Goal: Task Accomplishment & Management: Manage account settings

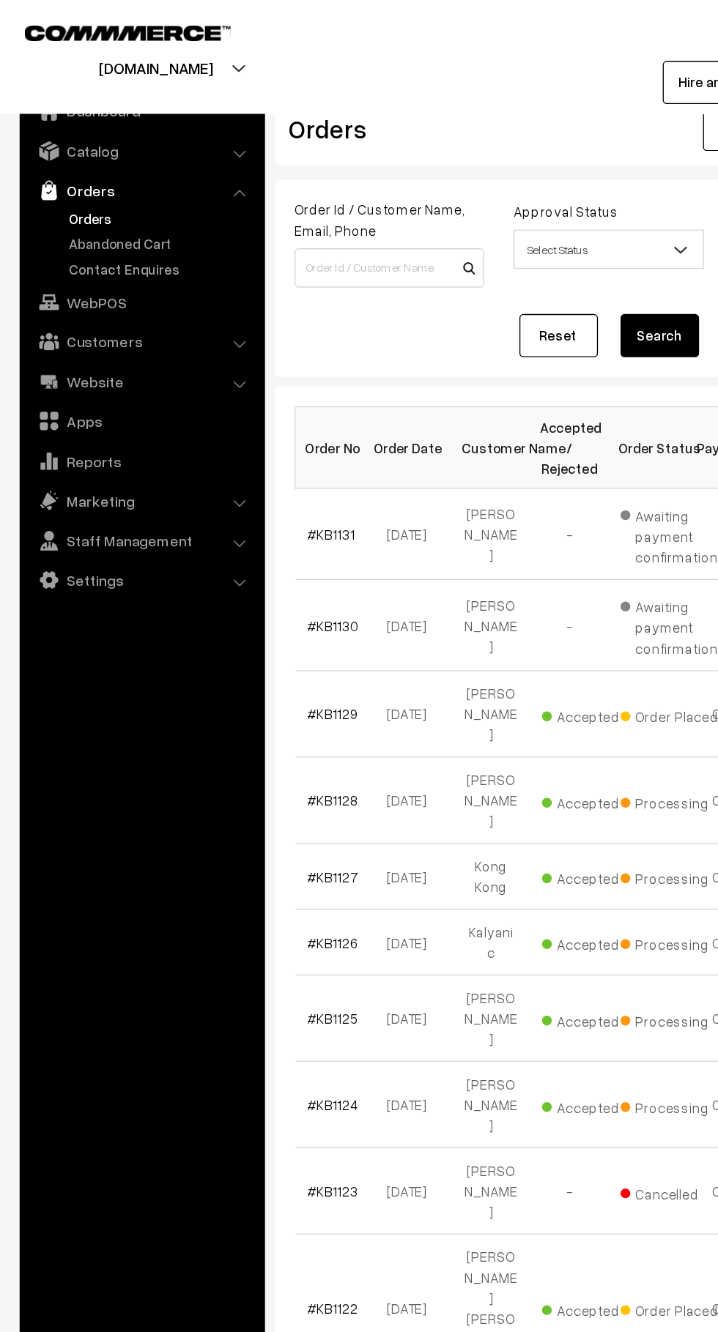
click at [127, 199] on link "Contact Enquires" at bounding box center [120, 200] width 145 height 15
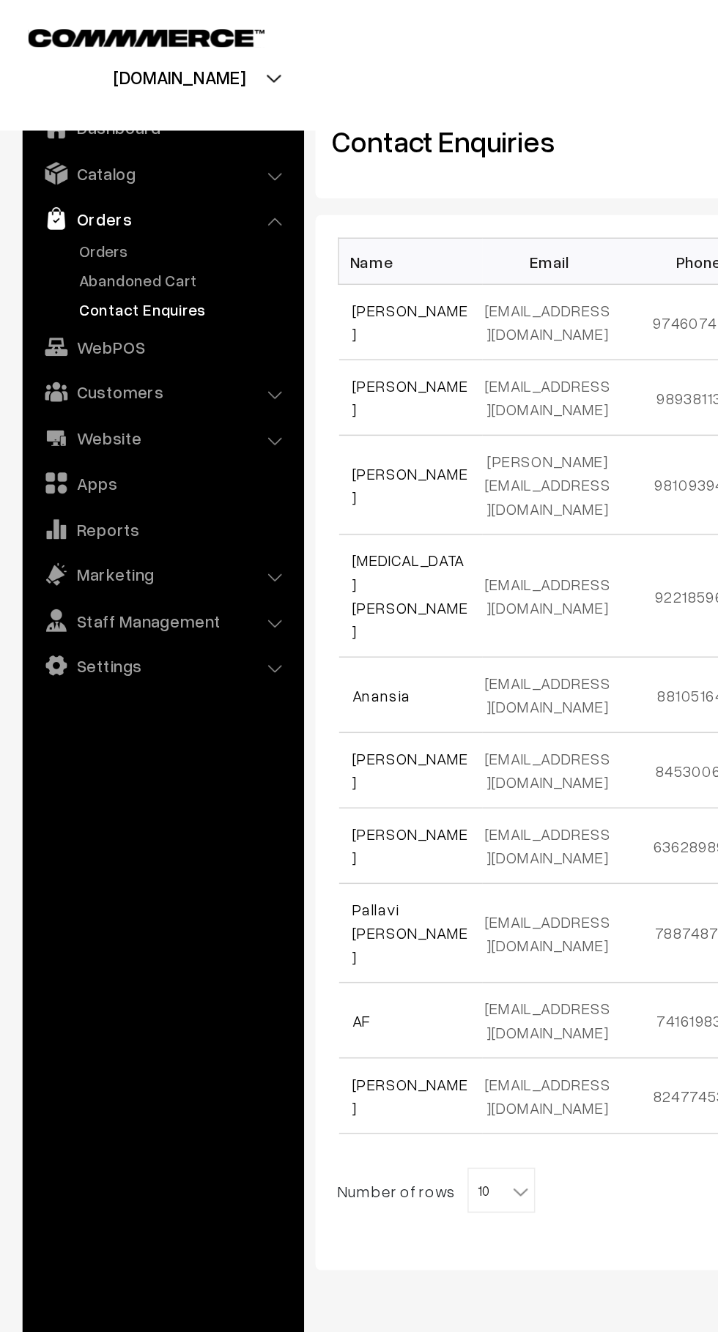
click at [274, 204] on link "Jasna Abid" at bounding box center [266, 210] width 75 height 28
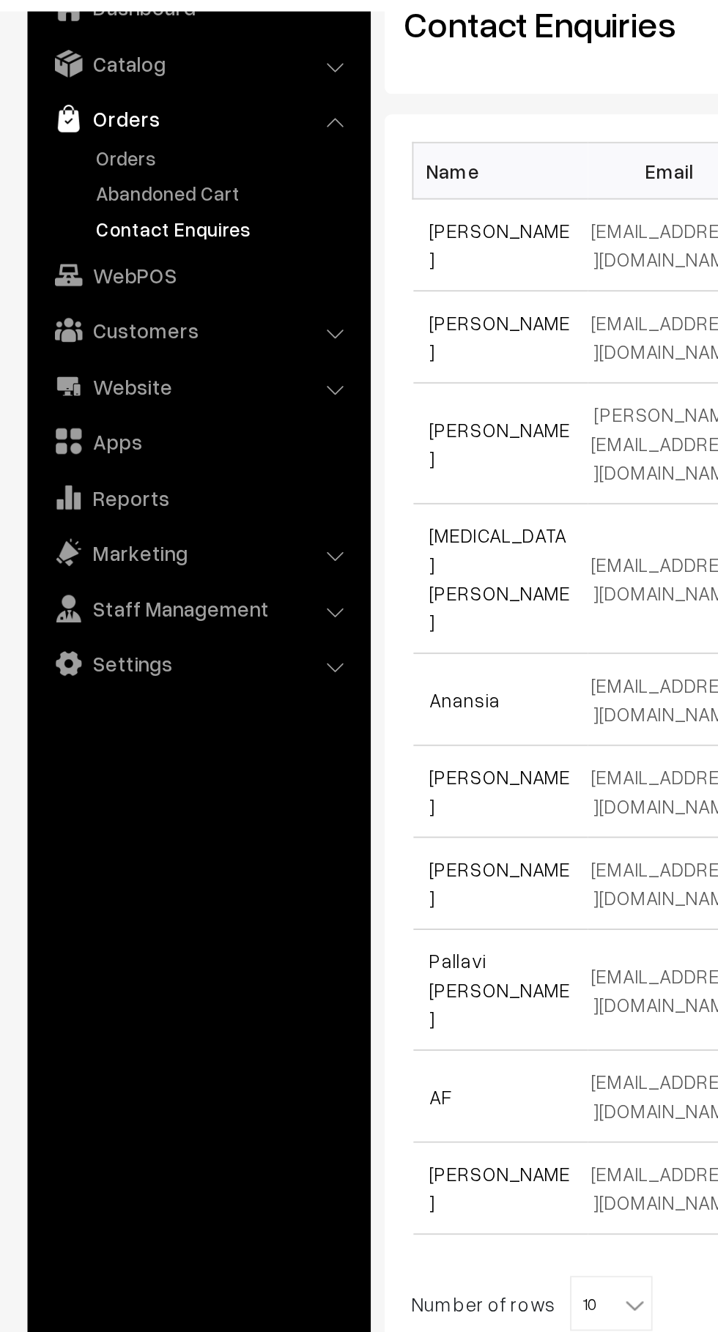
click at [118, 182] on link "Abandoned Cart" at bounding box center [120, 181] width 145 height 15
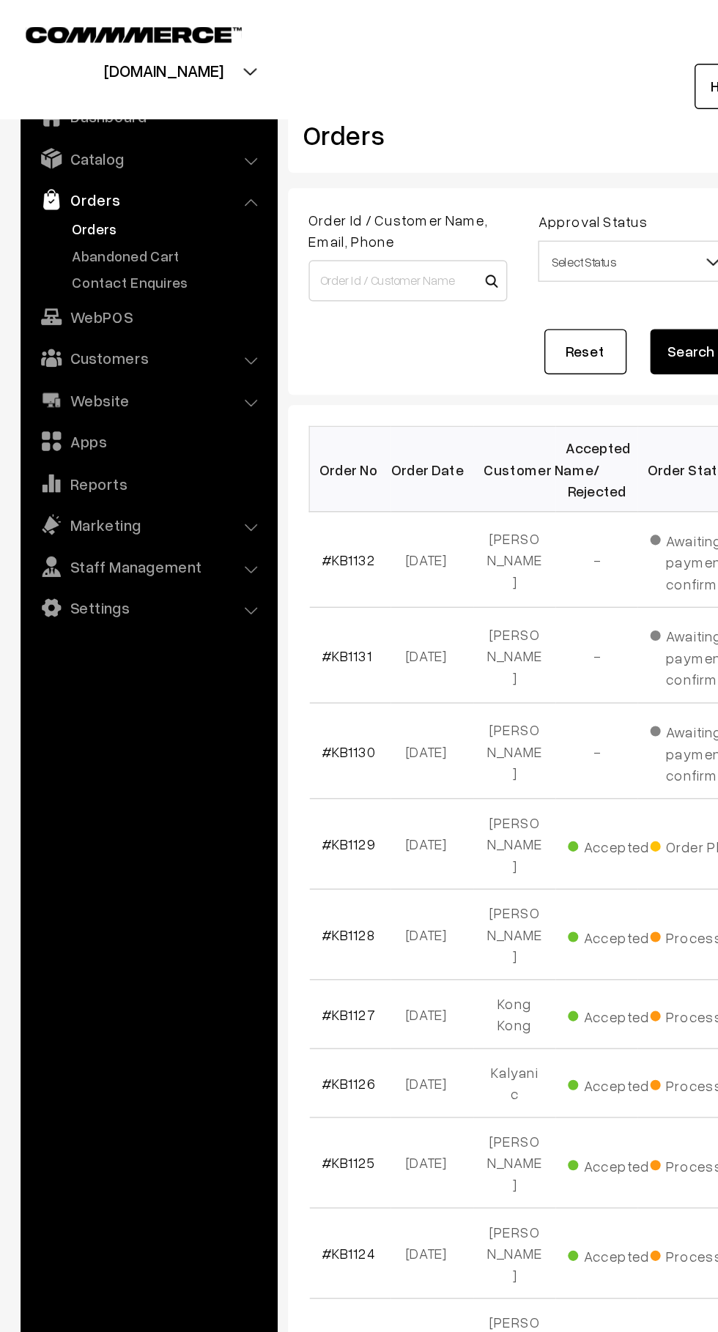
click at [120, 182] on link "Abandoned Cart" at bounding box center [120, 181] width 145 height 15
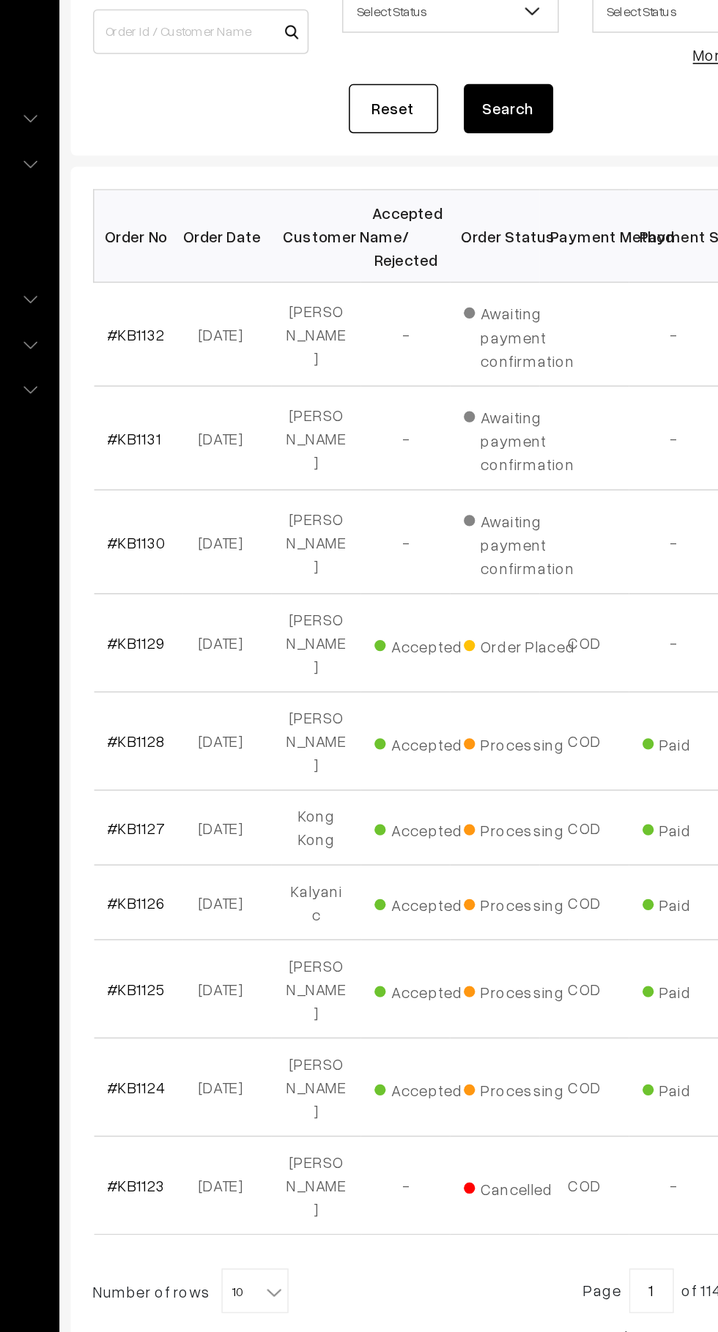
click at [327, 1012] on span "10" at bounding box center [326, 1026] width 42 height 29
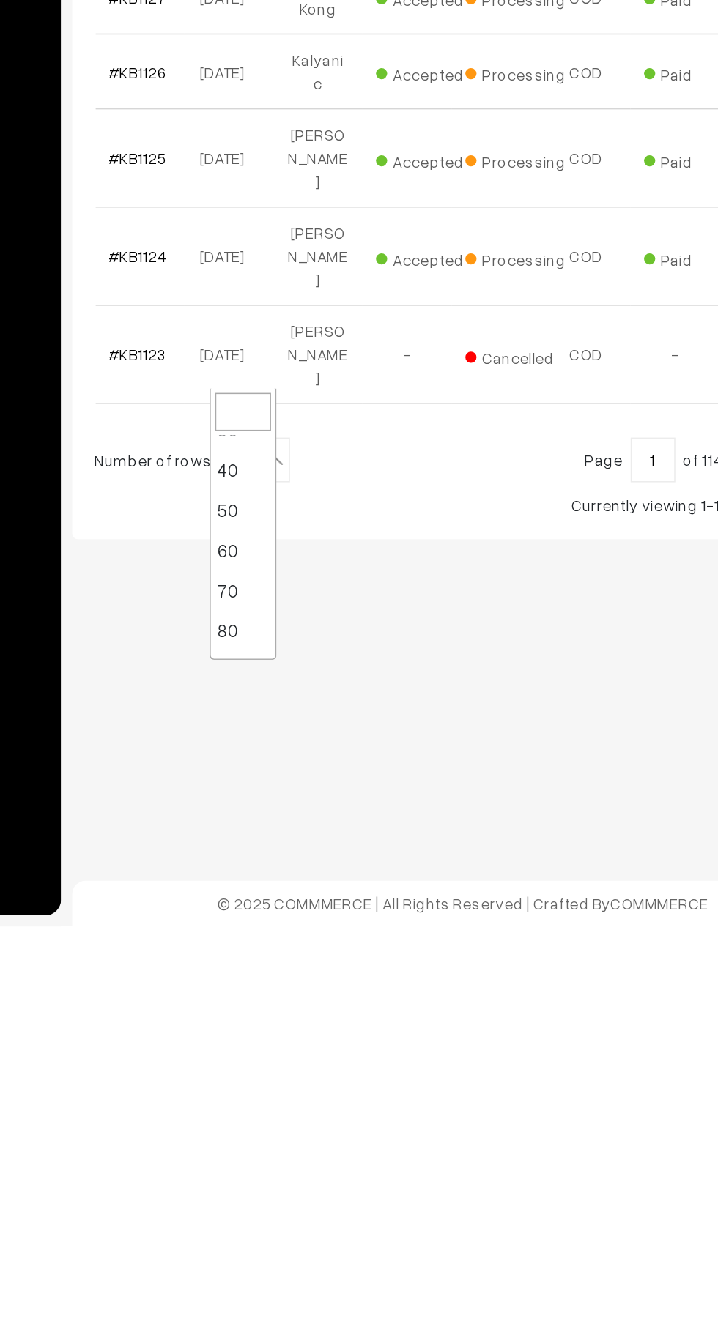
scroll to position [71, 0]
select select "80"
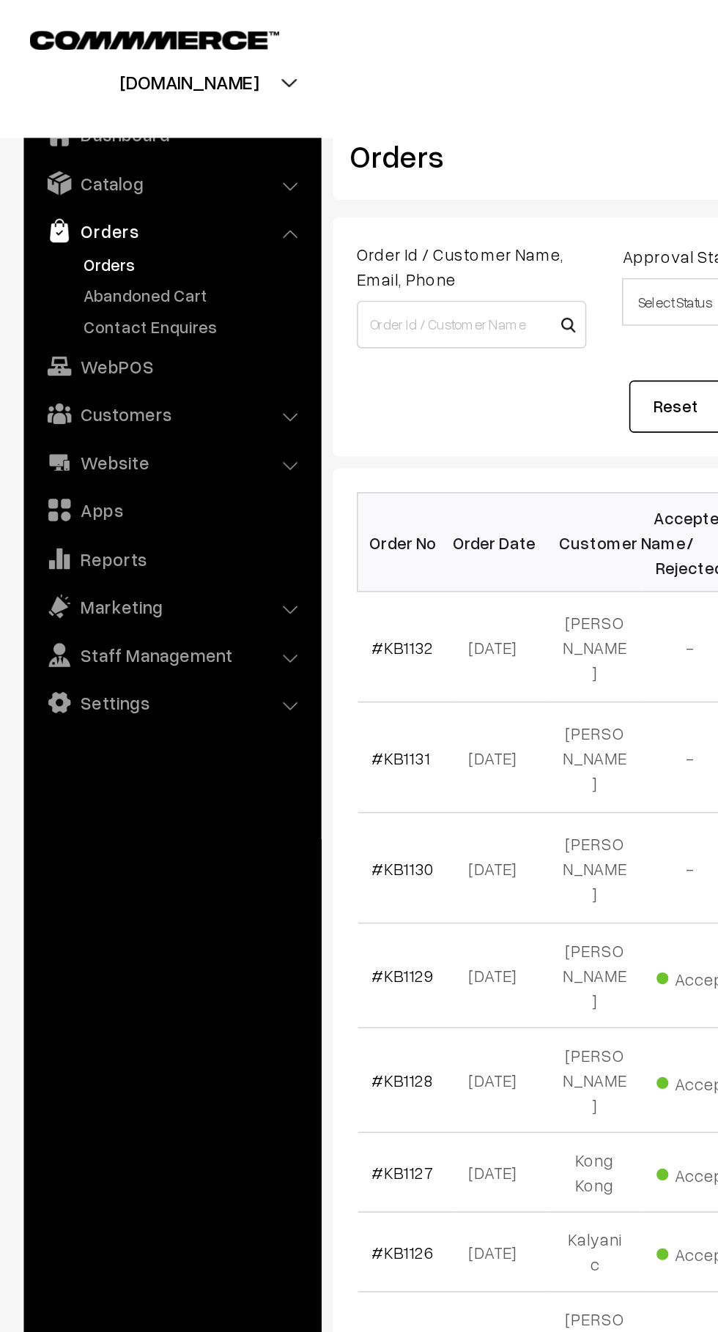
click at [109, 186] on link "Abandoned Cart" at bounding box center [120, 181] width 145 height 15
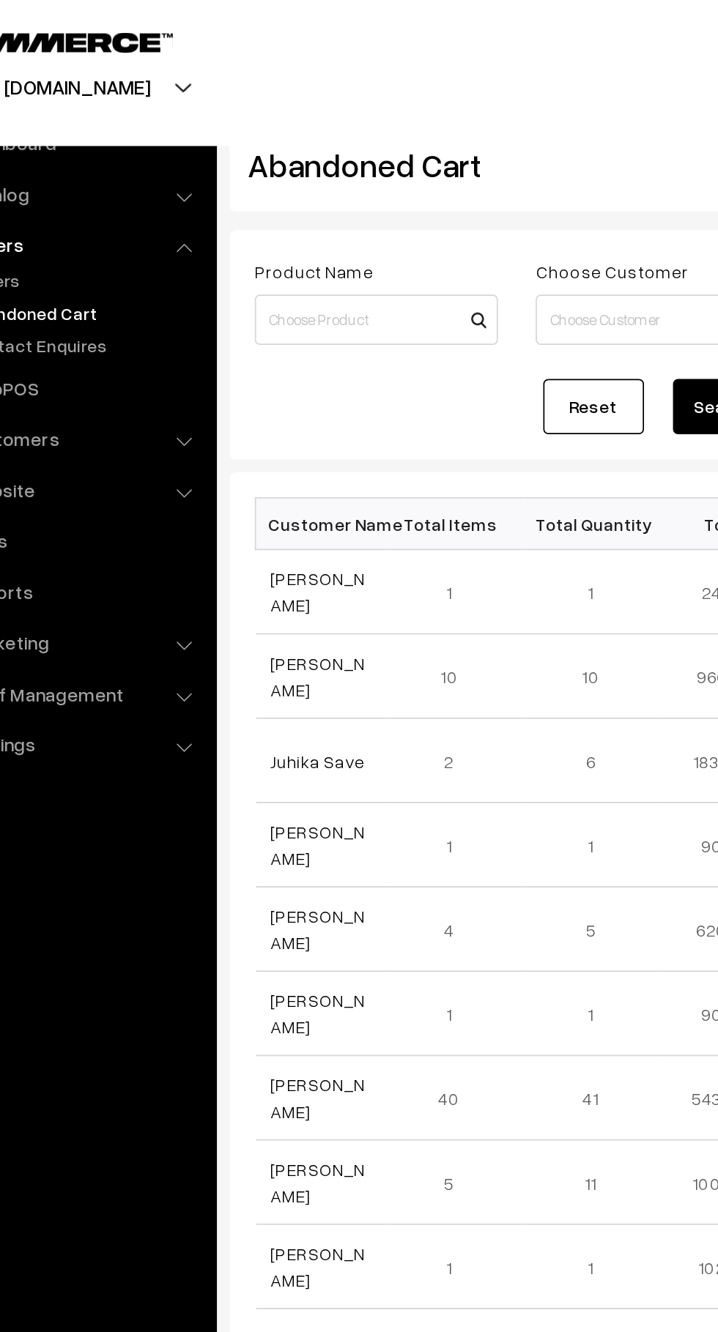
click at [258, 390] on link "[PERSON_NAME]" at bounding box center [256, 393] width 55 height 28
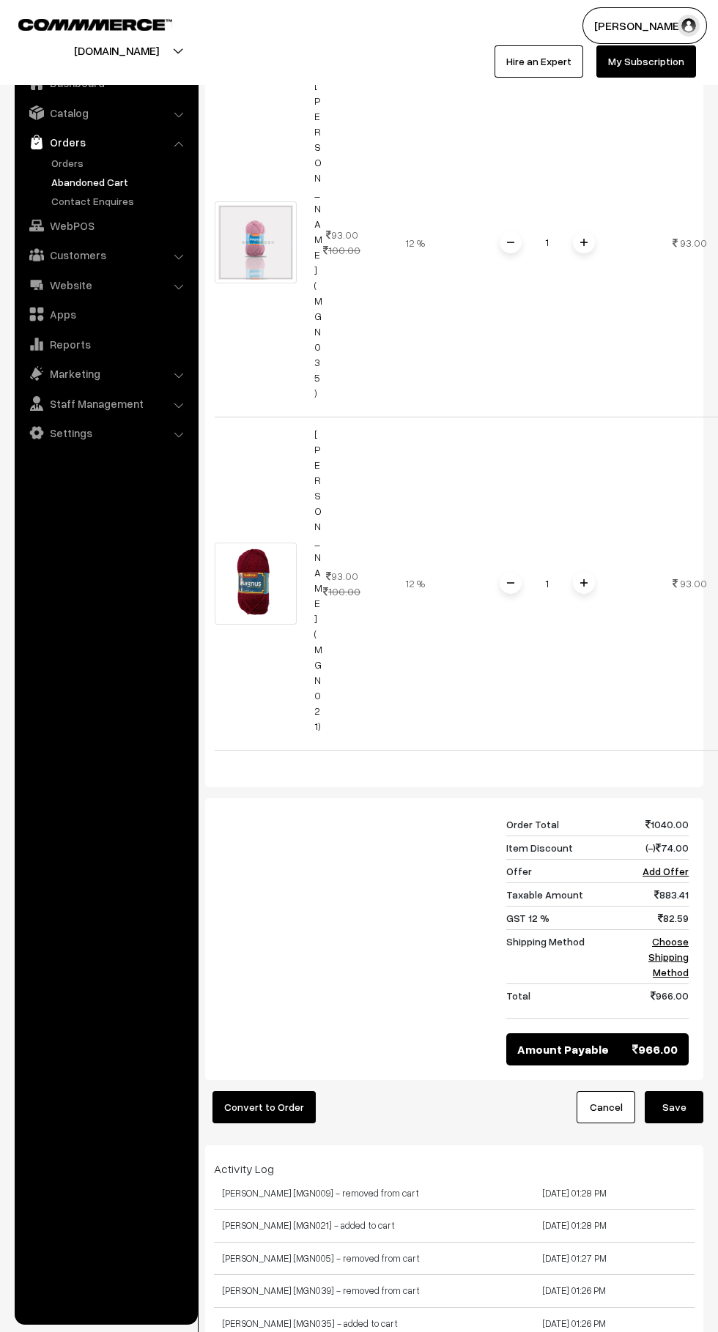
scroll to position [2143, 0]
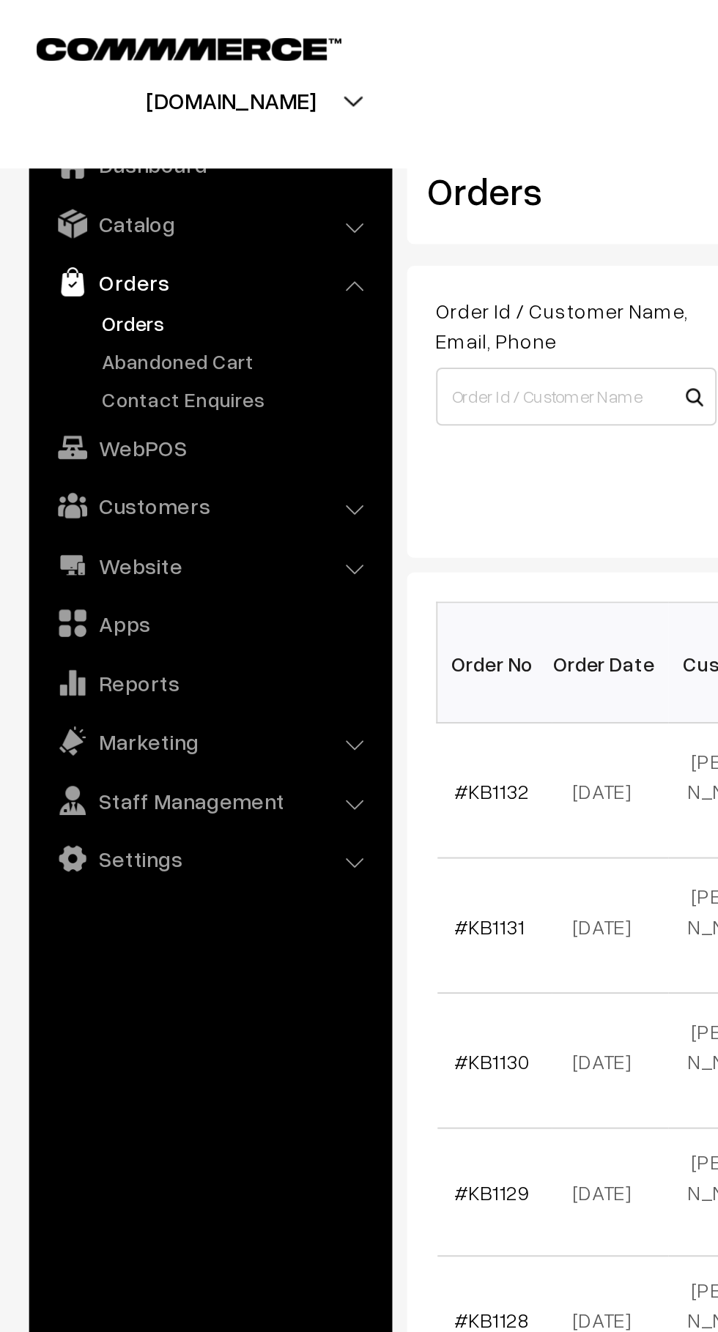
click at [114, 185] on link "Abandoned Cart" at bounding box center [120, 181] width 145 height 15
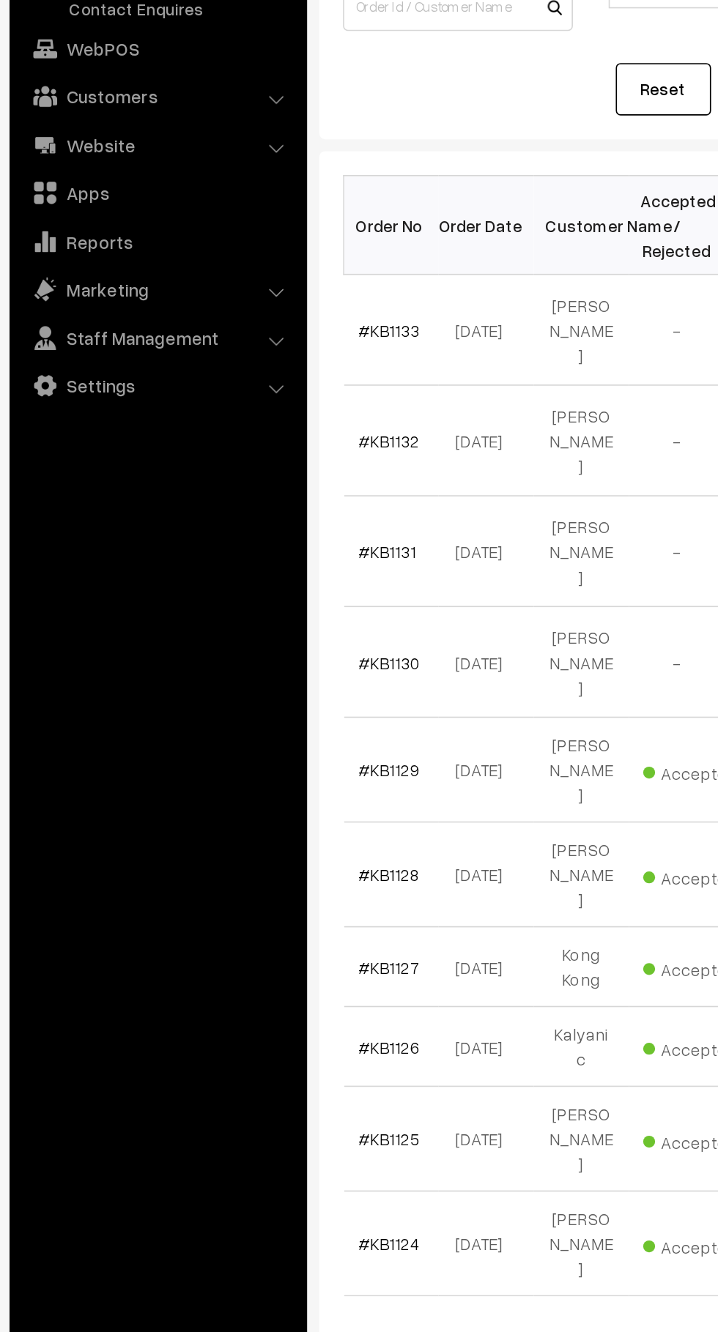
click at [263, 401] on link "#KB1133" at bounding box center [248, 398] width 38 height 12
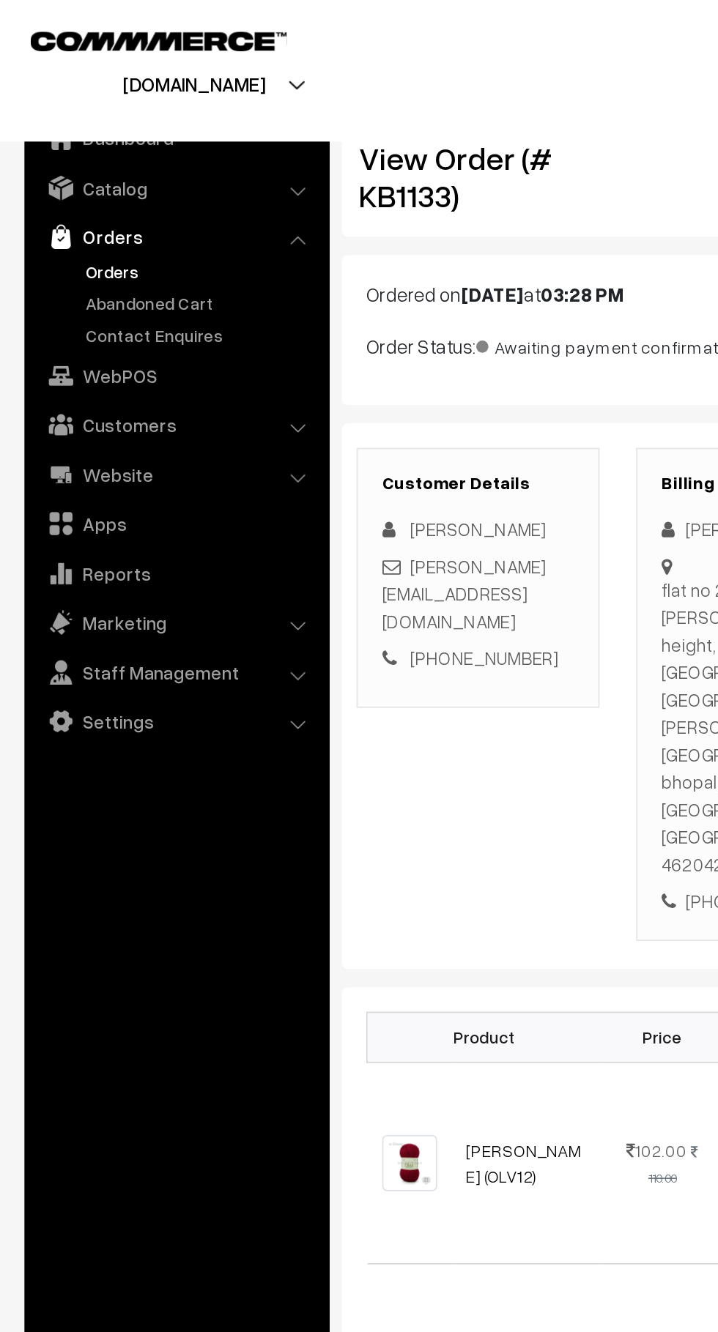
click at [116, 184] on link "Abandoned Cart" at bounding box center [120, 181] width 145 height 15
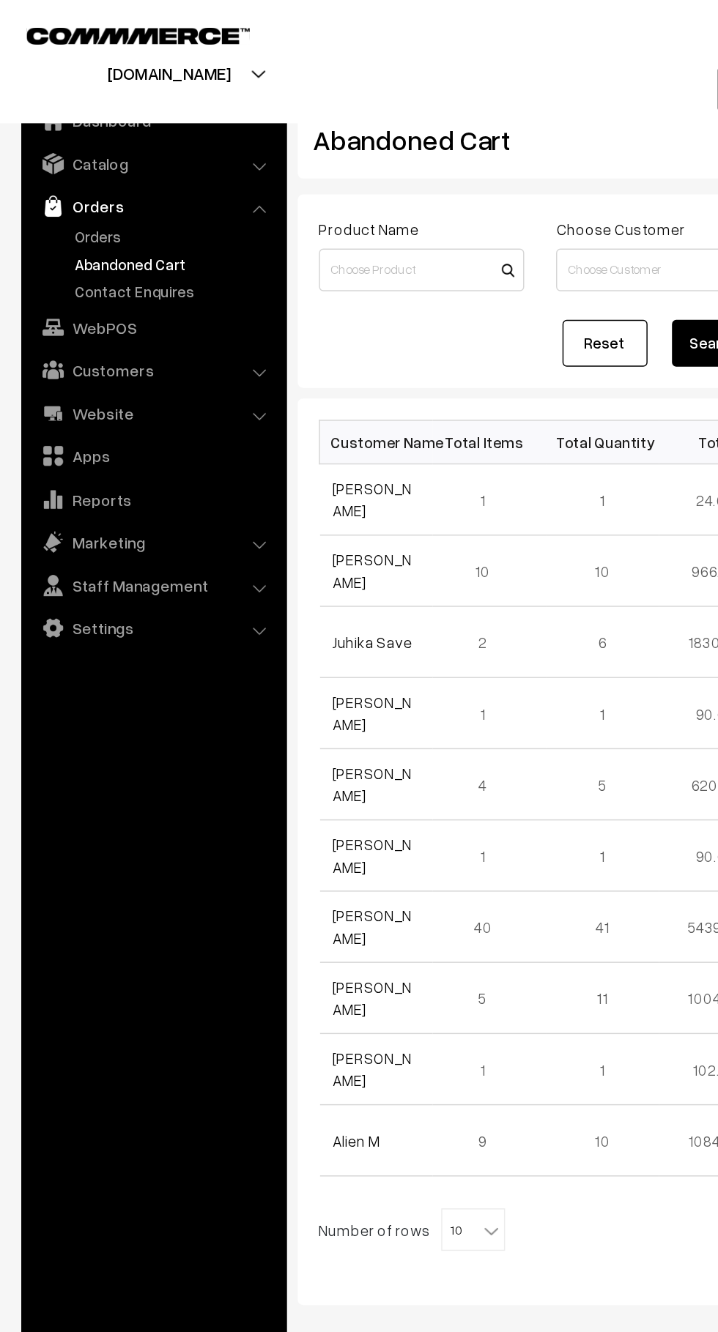
click at [82, 161] on link "Orders" at bounding box center [120, 162] width 145 height 15
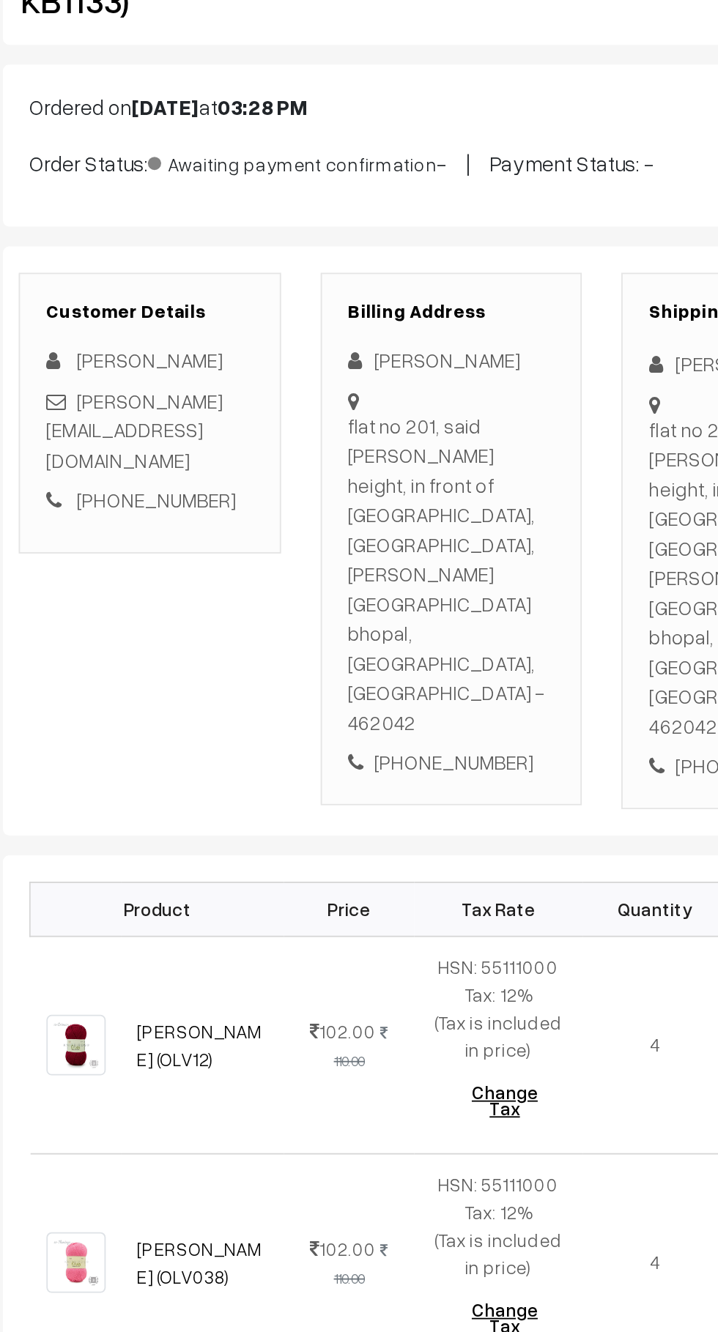
scroll to position [7, 0]
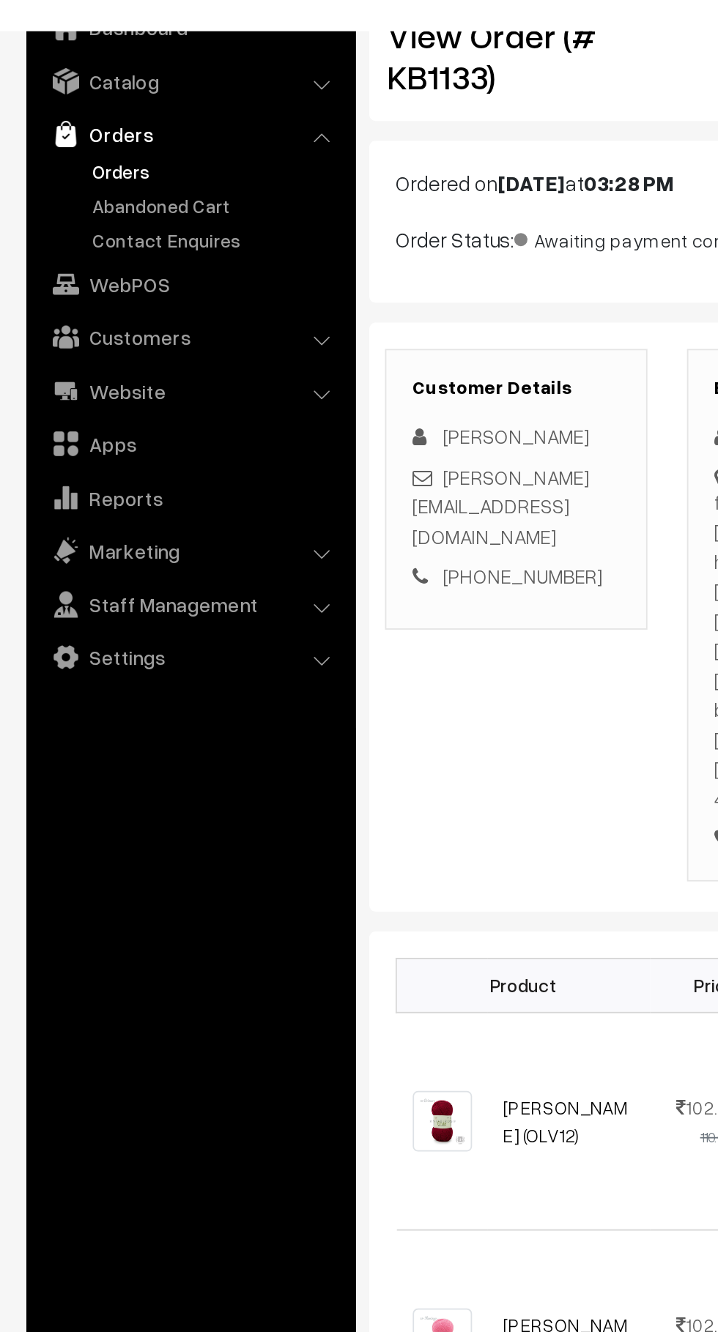
click at [122, 187] on link "Abandoned Cart" at bounding box center [120, 181] width 145 height 15
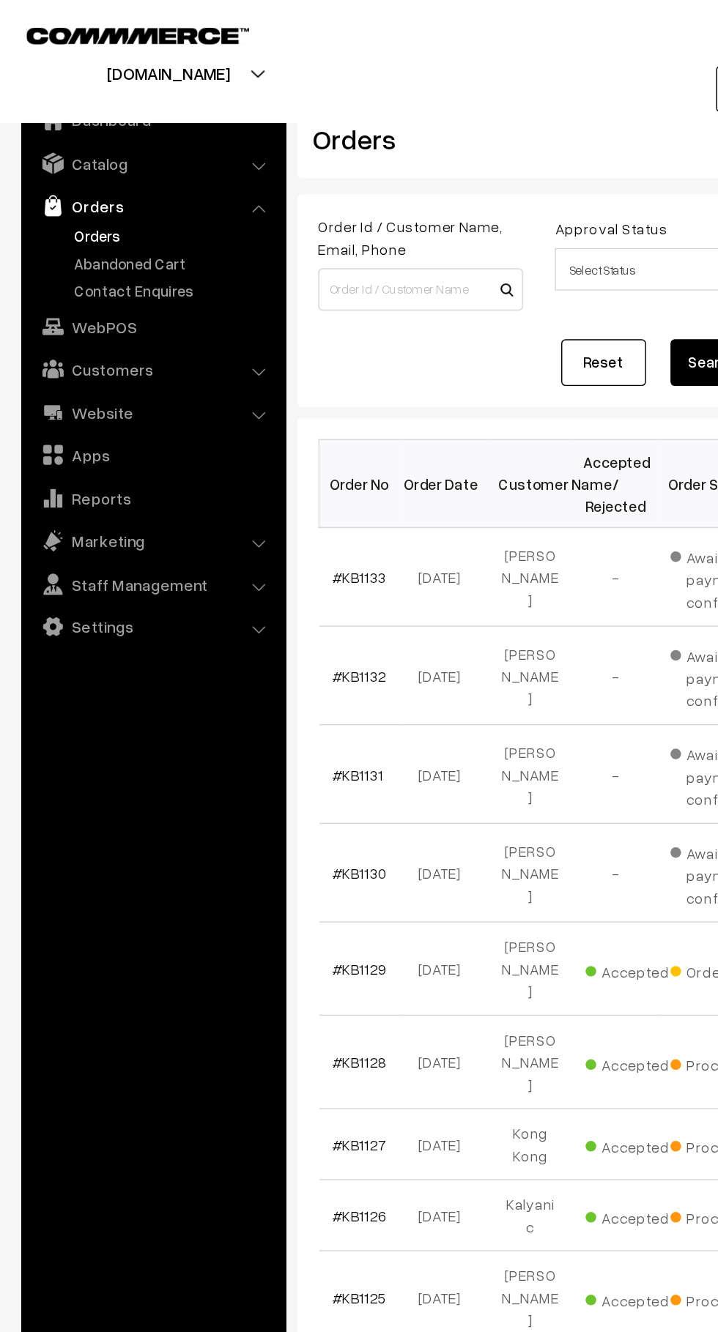
click at [78, 200] on link "Contact Enquires" at bounding box center [120, 200] width 145 height 15
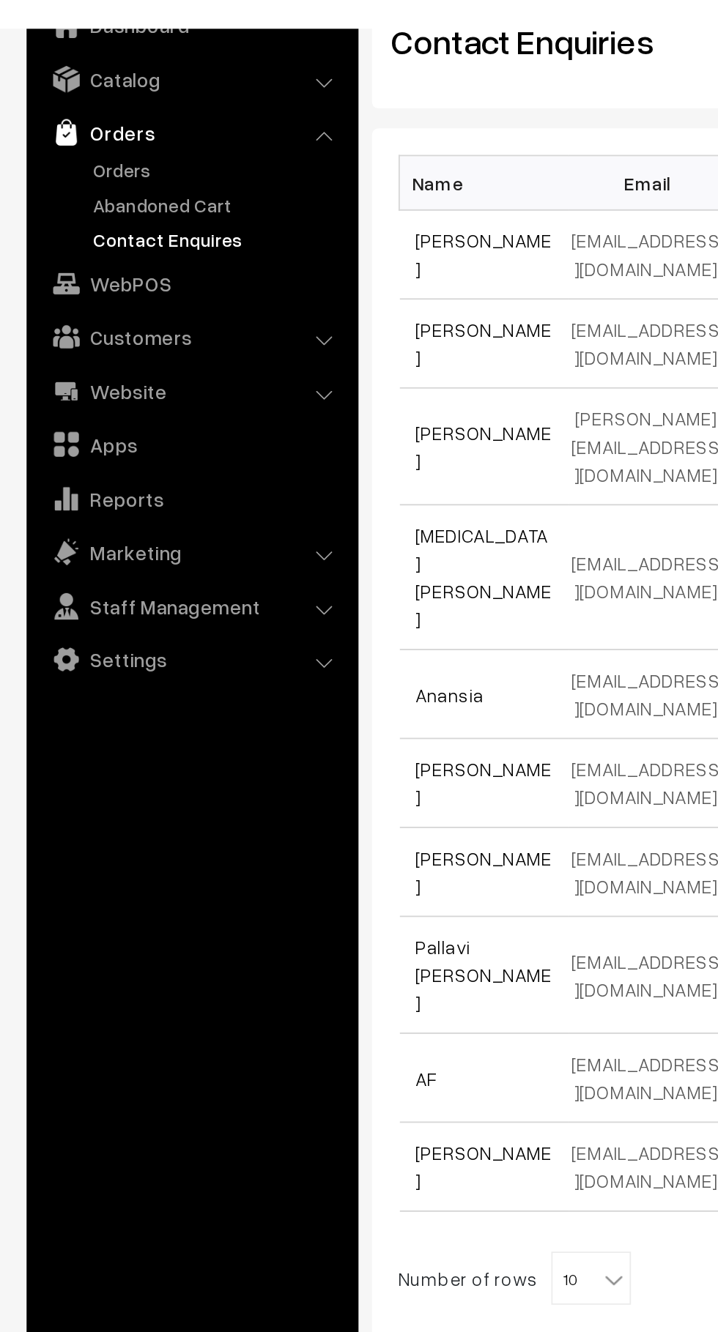
click at [52, 182] on link "Abandoned Cart" at bounding box center [120, 181] width 145 height 15
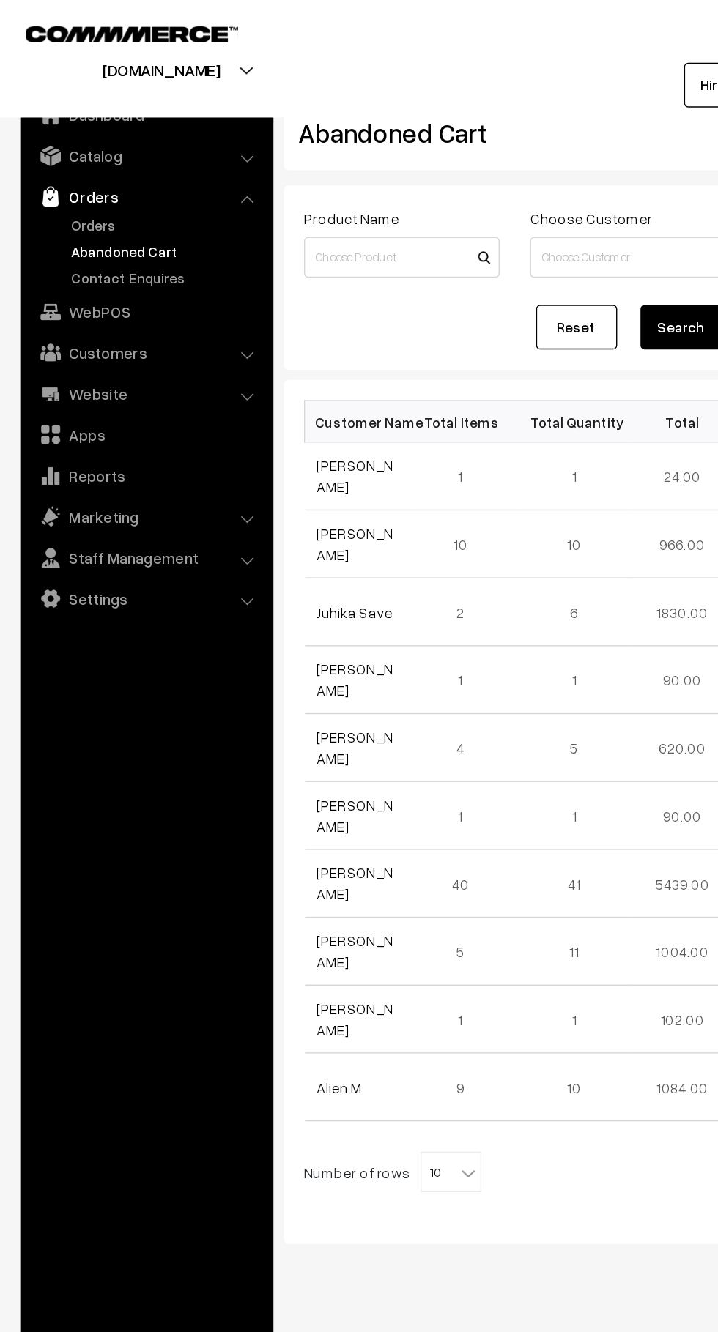
click at [49, 167] on link "Orders" at bounding box center [120, 162] width 145 height 15
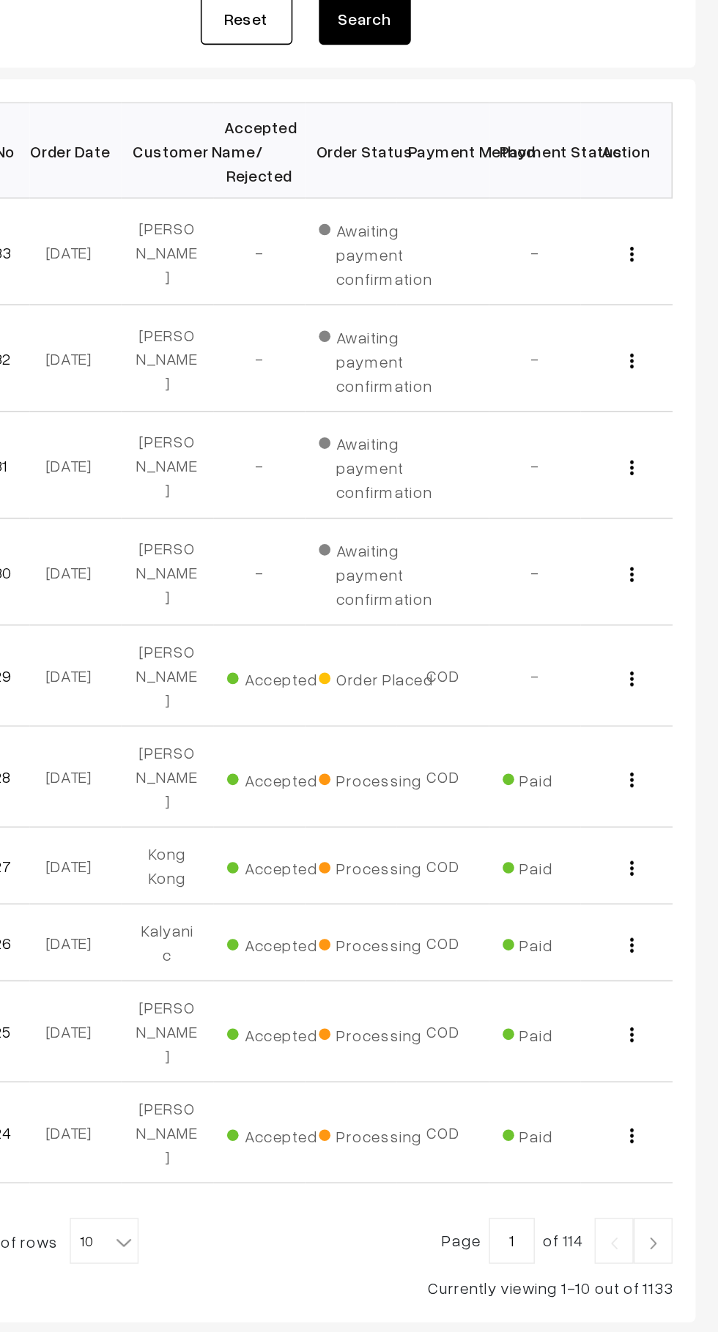
click at [662, 399] on img "button" at bounding box center [662, 400] width 2 height 10
click at [545, 433] on link "View" at bounding box center [597, 421] width 124 height 32
